Goal: Entertainment & Leisure: Consume media (video, audio)

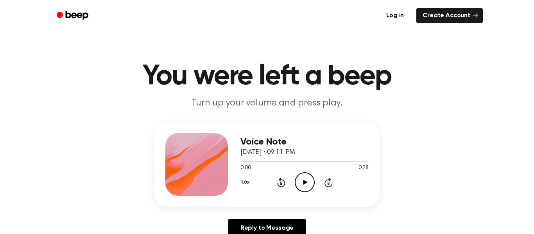
click at [311, 189] on circle at bounding box center [304, 182] width 19 height 19
click at [311, 188] on icon "Pause Audio" at bounding box center [305, 182] width 20 height 20
click at [327, 187] on icon at bounding box center [329, 182] width 8 height 9
click at [309, 184] on icon "Play Audio" at bounding box center [305, 182] width 20 height 20
drag, startPoint x: 238, startPoint y: 162, endPoint x: 250, endPoint y: 164, distance: 11.9
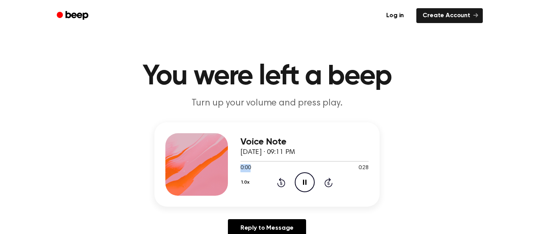
click at [250, 164] on div at bounding box center [305, 161] width 128 height 6
click at [250, 162] on div at bounding box center [305, 161] width 128 height 1
